Goal: Check status: Check status

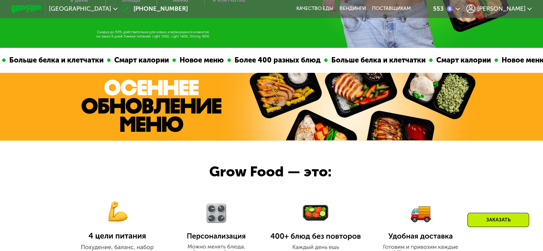
scroll to position [107, 0]
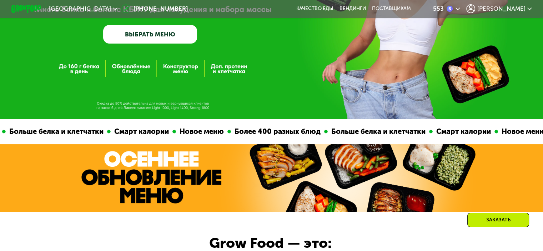
click at [475, 10] on icon at bounding box center [470, 8] width 9 height 9
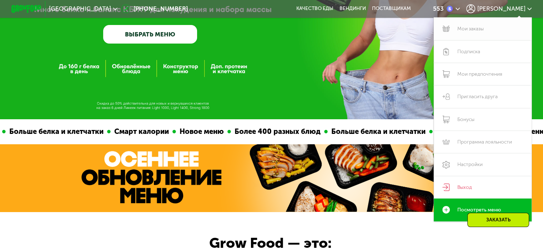
click at [479, 30] on link "Мои заказы" at bounding box center [483, 28] width 98 height 22
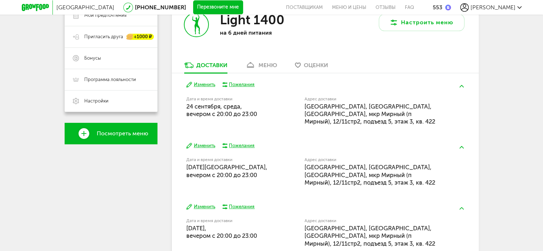
scroll to position [141, 0]
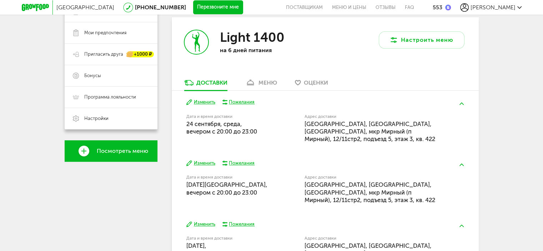
click at [251, 81] on icon at bounding box center [250, 83] width 10 height 6
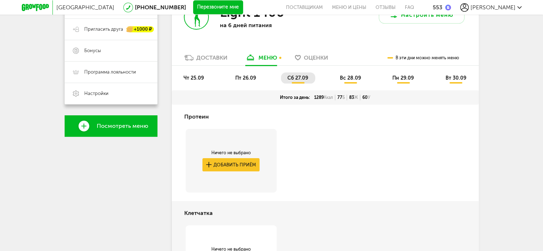
scroll to position [87, 0]
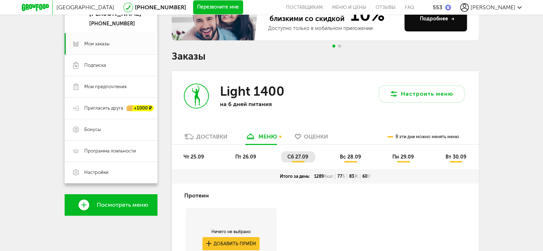
click at [341, 156] on span "вс 28.09" at bounding box center [350, 157] width 21 height 6
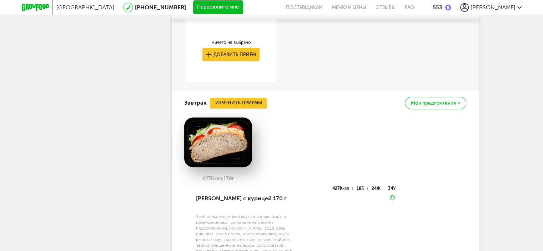
scroll to position [444, 0]
